Goal: Find specific page/section

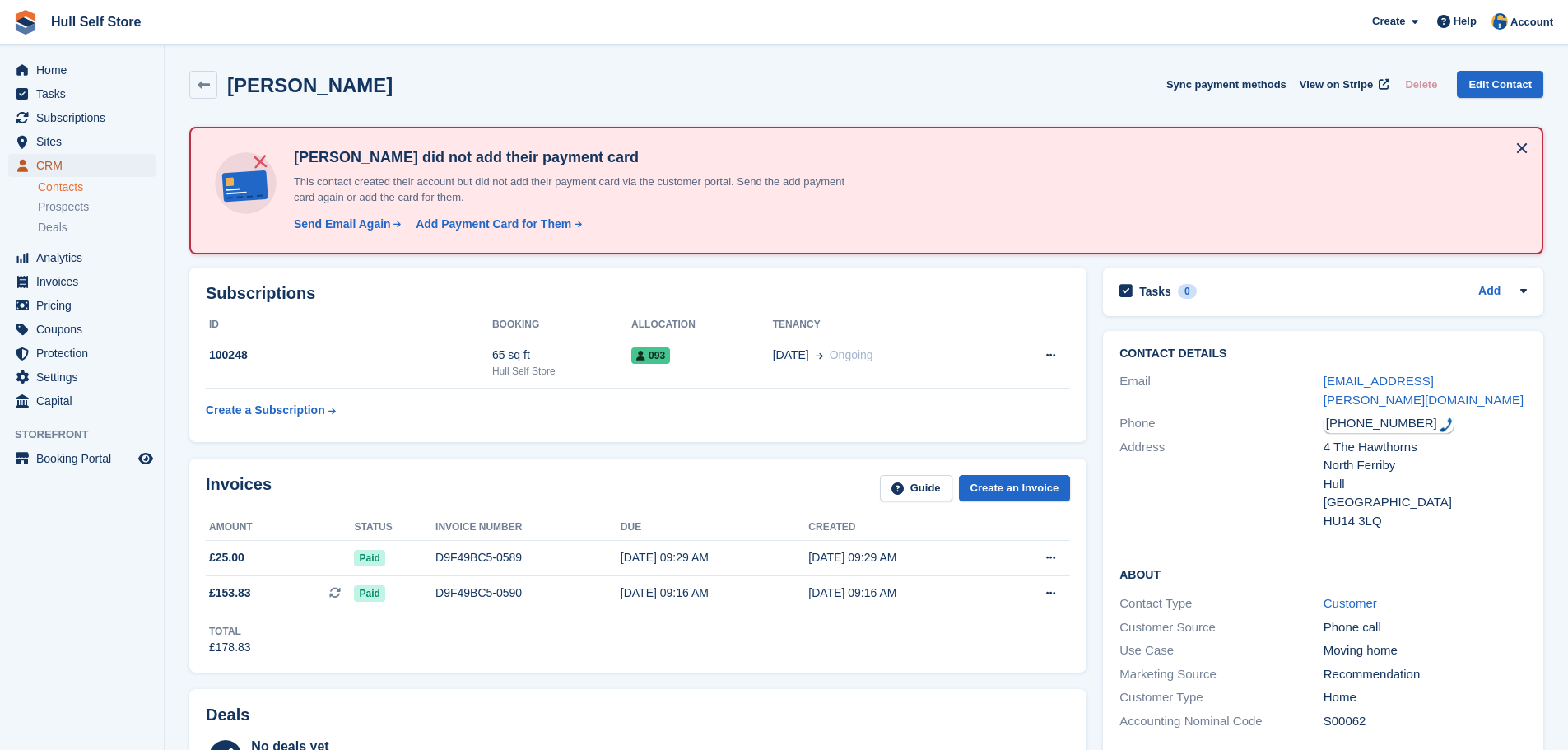
click at [59, 170] on span "CRM" at bounding box center [85, 165] width 98 height 23
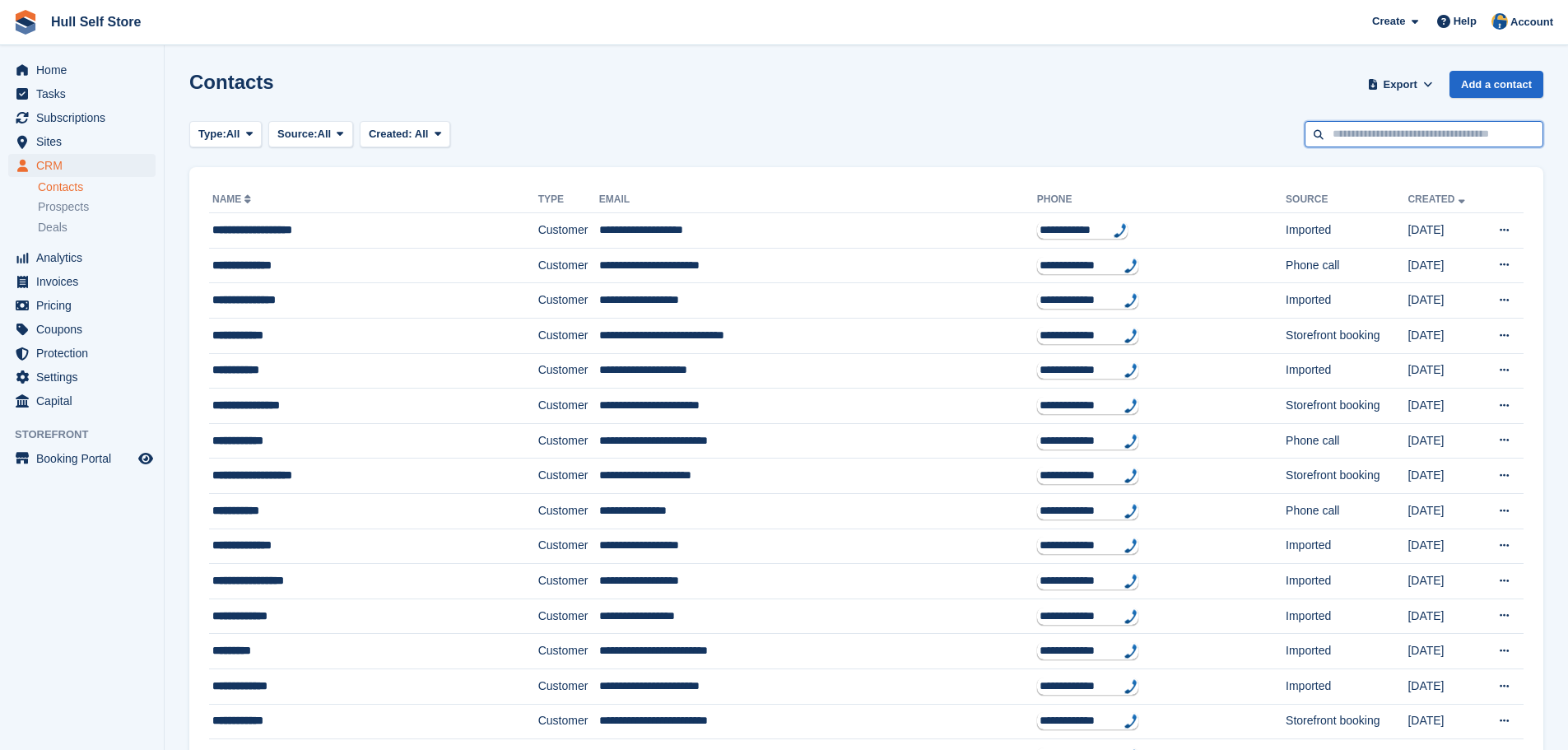
click at [1402, 131] on input "text" at bounding box center [1423, 134] width 239 height 27
type input "*******"
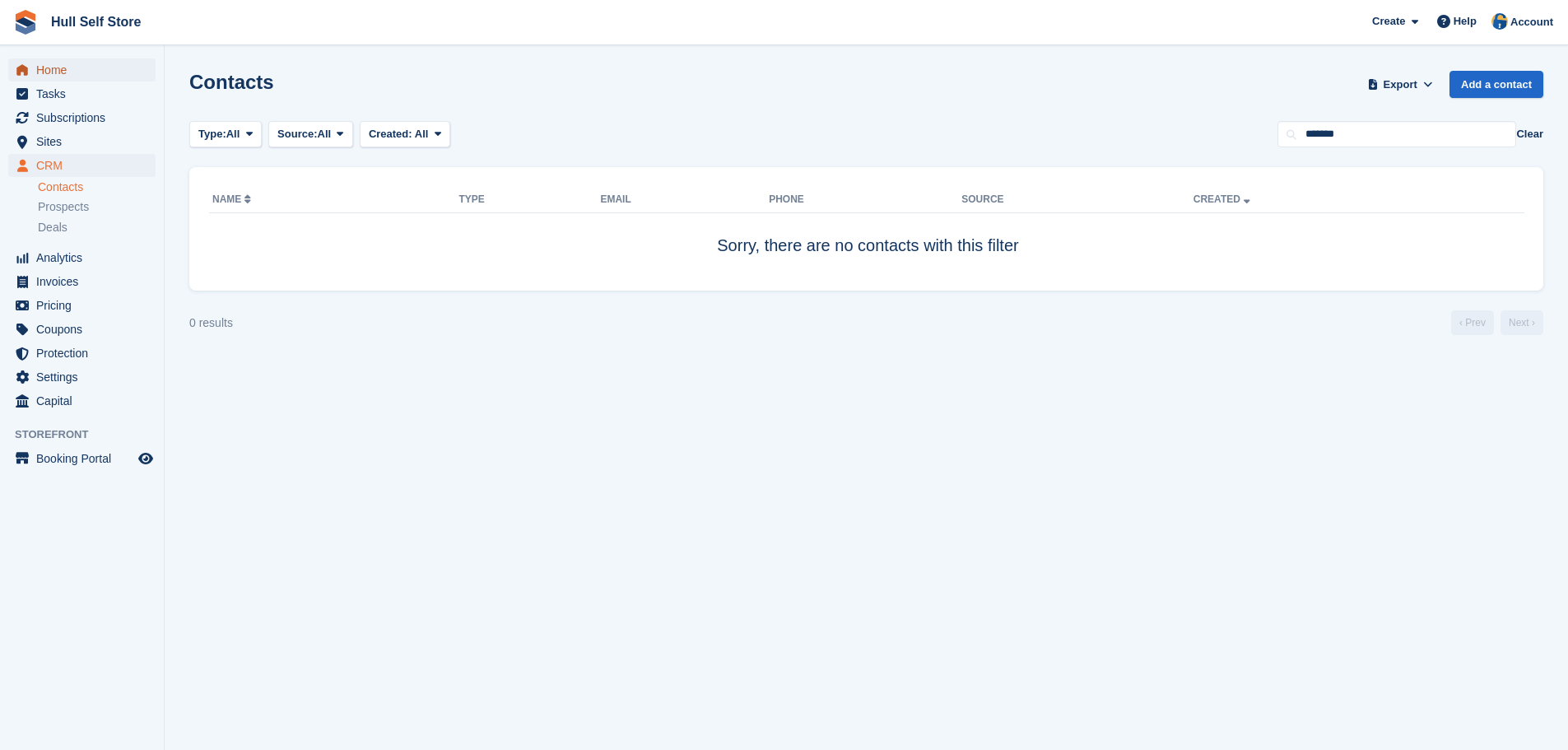
click at [82, 59] on span "Home" at bounding box center [85, 69] width 98 height 23
